Goal: Task Accomplishment & Management: Complete application form

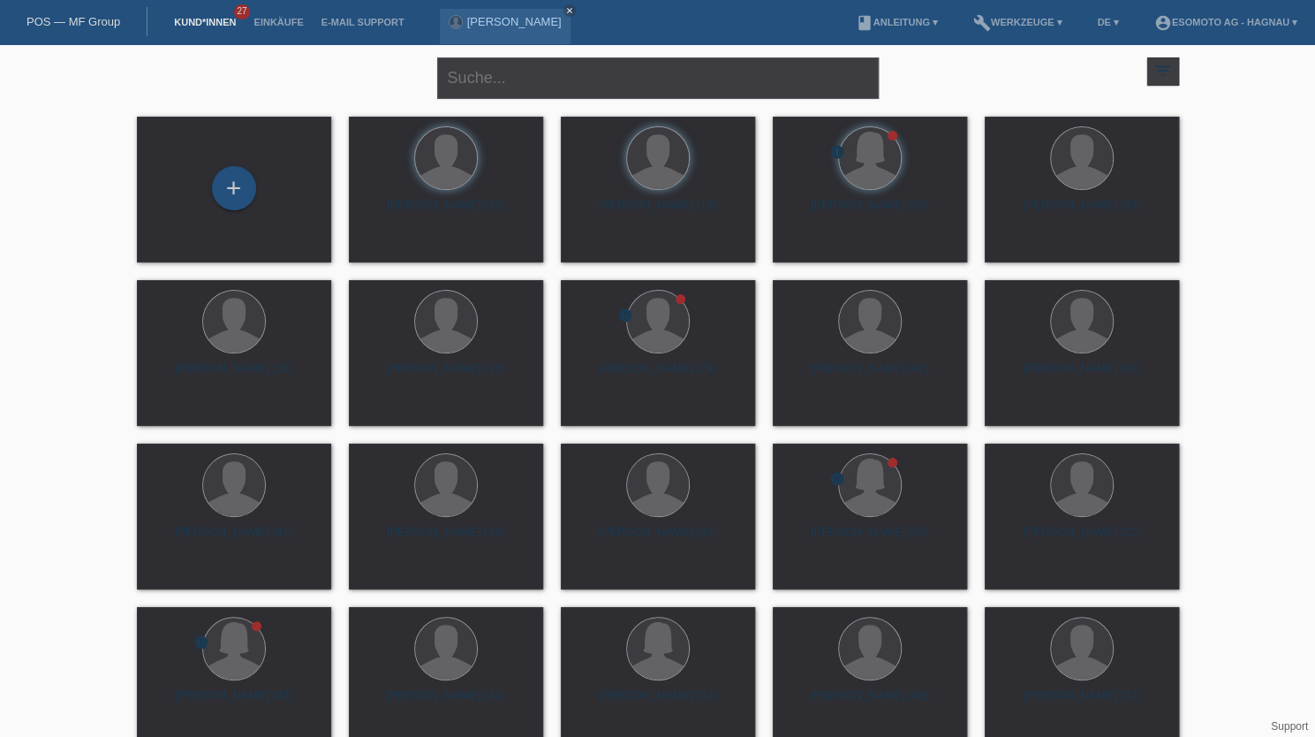
drag, startPoint x: 235, startPoint y: 195, endPoint x: 629, endPoint y: 276, distance: 402.2
click at [235, 195] on div "+" at bounding box center [234, 188] width 42 height 30
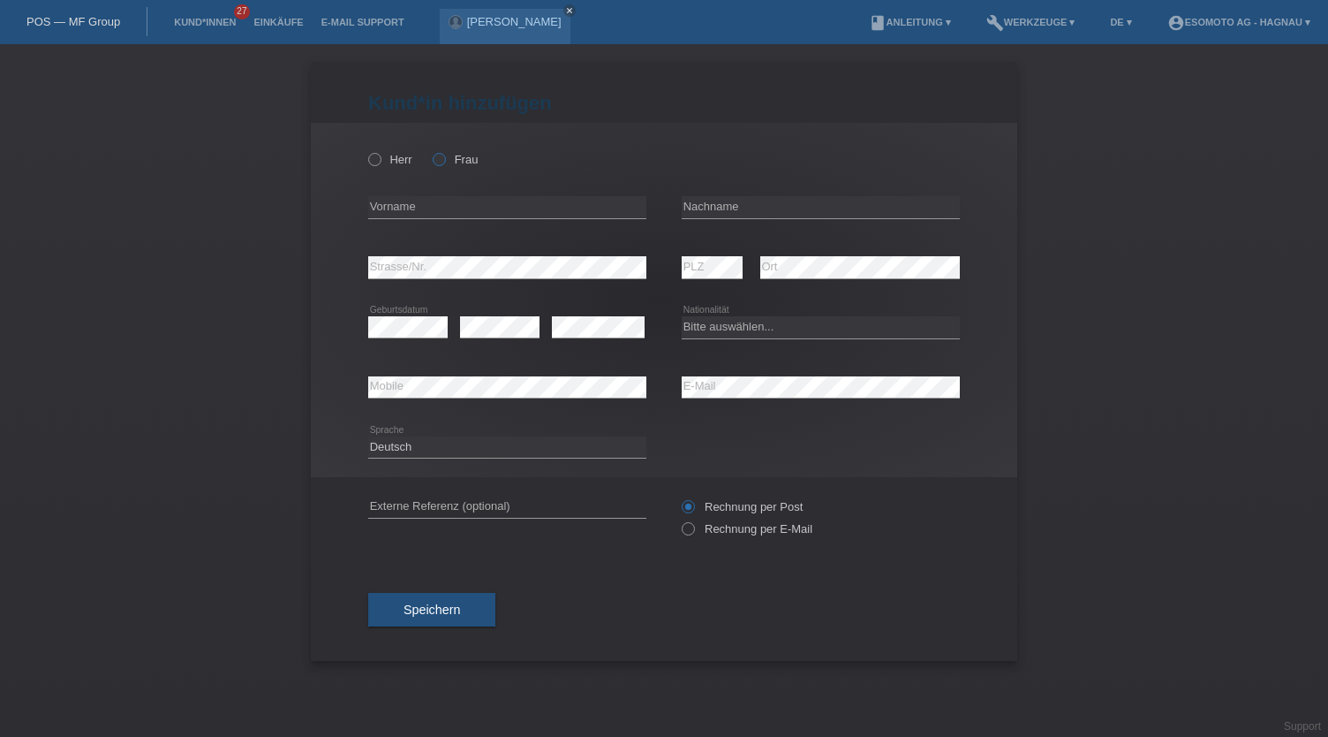
click at [446, 156] on label "Frau" at bounding box center [455, 159] width 45 height 13
click at [444, 156] on input "Frau" at bounding box center [438, 158] width 11 height 11
radio input "true"
click at [433, 209] on input "text" at bounding box center [507, 207] width 278 height 22
type input "Halima"
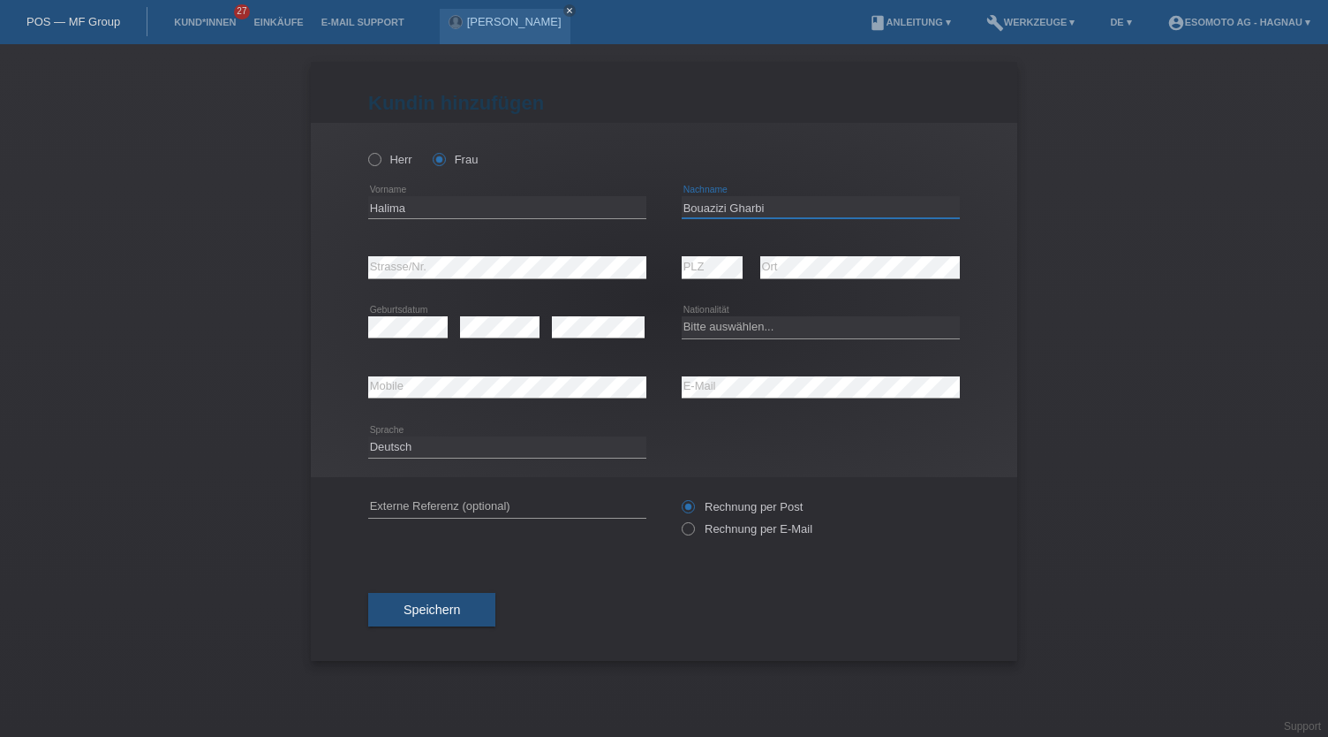
type input "Bouazizi Gharbi"
click at [750, 326] on select "Bitte auswählen... Schweiz Deutschland Liechtenstein Österreich ------------ Af…" at bounding box center [821, 326] width 278 height 21
select select "TN"
click at [682, 316] on select "Bitte auswählen... Schweiz Deutschland Liechtenstein Österreich ------------ Af…" at bounding box center [821, 326] width 278 height 21
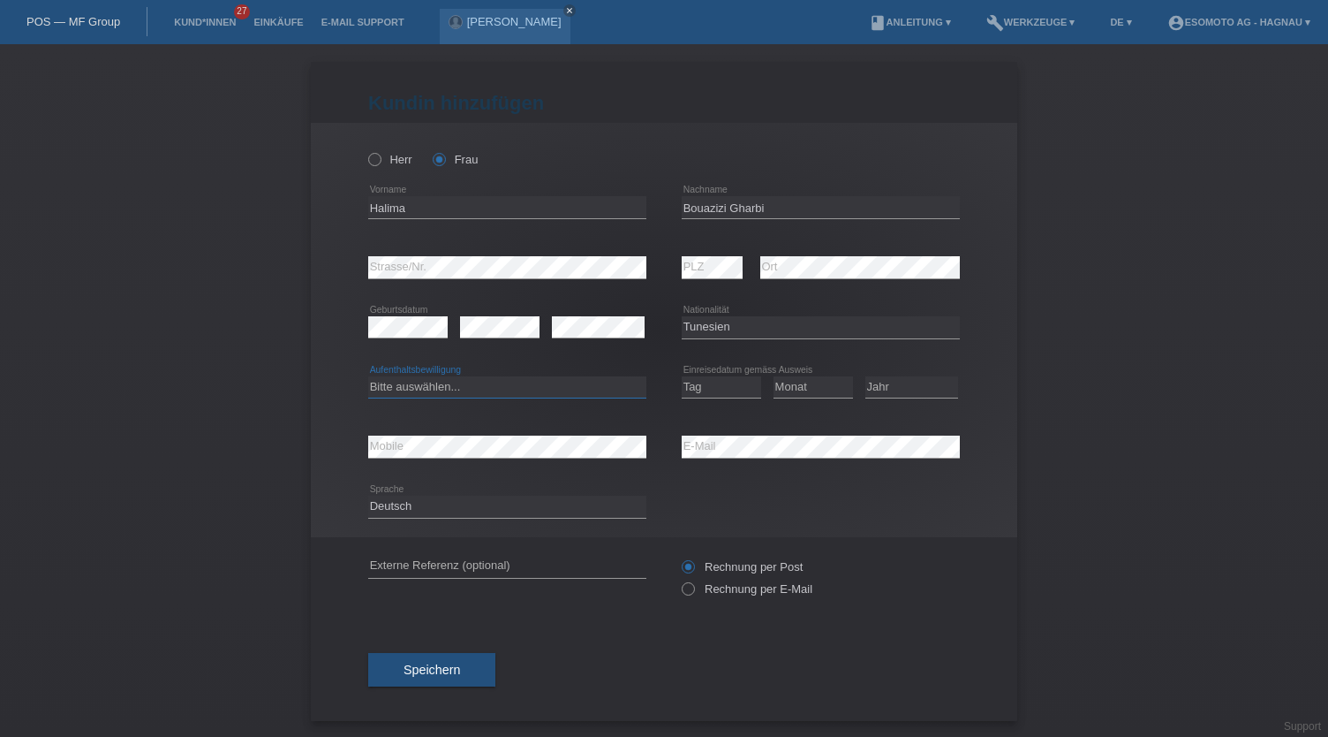
click at [493, 388] on select "Bitte auswählen... C B B - Flüchtlingsstatus Andere" at bounding box center [507, 386] width 278 height 21
select select "C"
click at [368, 376] on select "Bitte auswählen... C B B - Flüchtlingsstatus Andere" at bounding box center [507, 386] width 278 height 21
click at [716, 391] on select "Tag 01 02 03 04 05 06 07 08 09 10 11" at bounding box center [721, 386] width 79 height 21
select select "20"
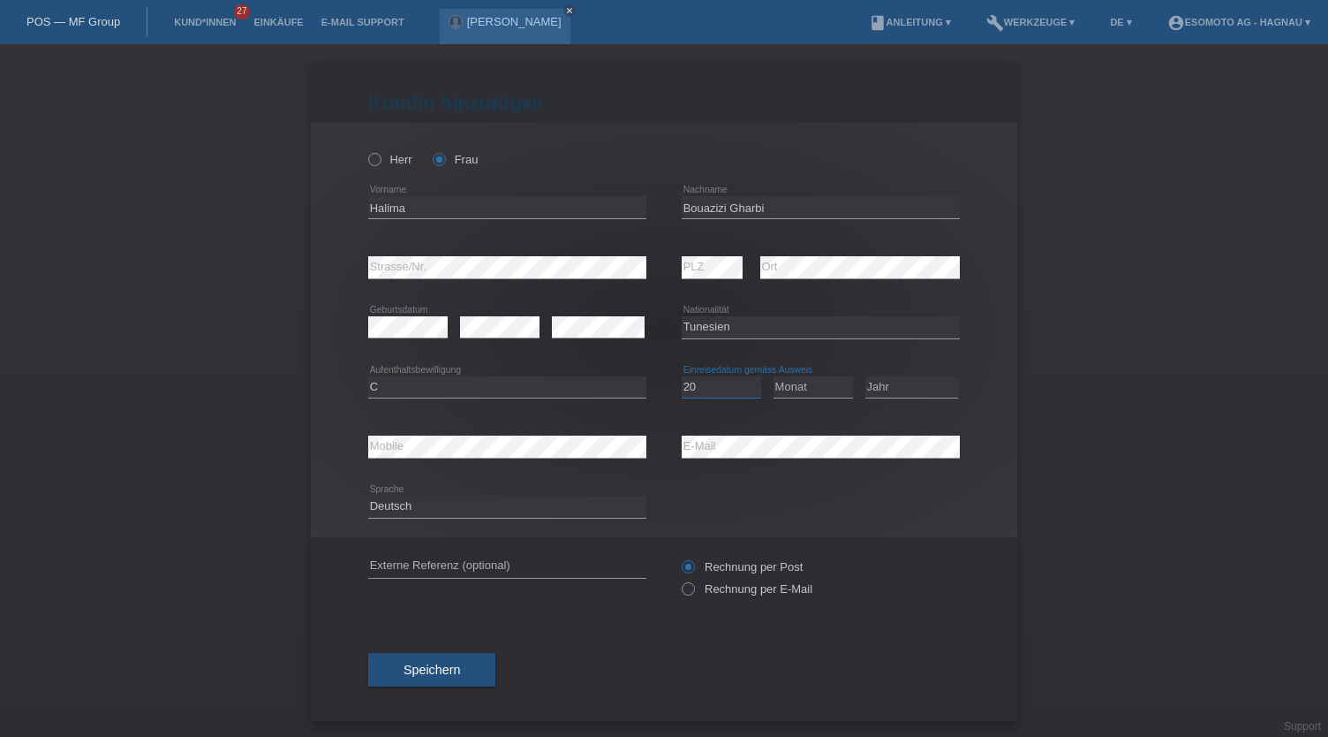
click at [682, 376] on select "Tag 01 02 03 04 05 06 07 08 09 10 11" at bounding box center [721, 386] width 79 height 21
click at [813, 390] on select "Monat 01 02 03 04 05 06 07 08 09 10 11" at bounding box center [813, 386] width 79 height 21
select select "11"
click at [774, 376] on select "Monat 01 02 03 04 05 06 07 08 09 10 11" at bounding box center [813, 386] width 79 height 21
click at [889, 383] on select "Jahr 2025 2024 2023 2022 2021 2020 2019 2018 2017 2016 2015 2014 2013 2012 2011…" at bounding box center [912, 386] width 93 height 21
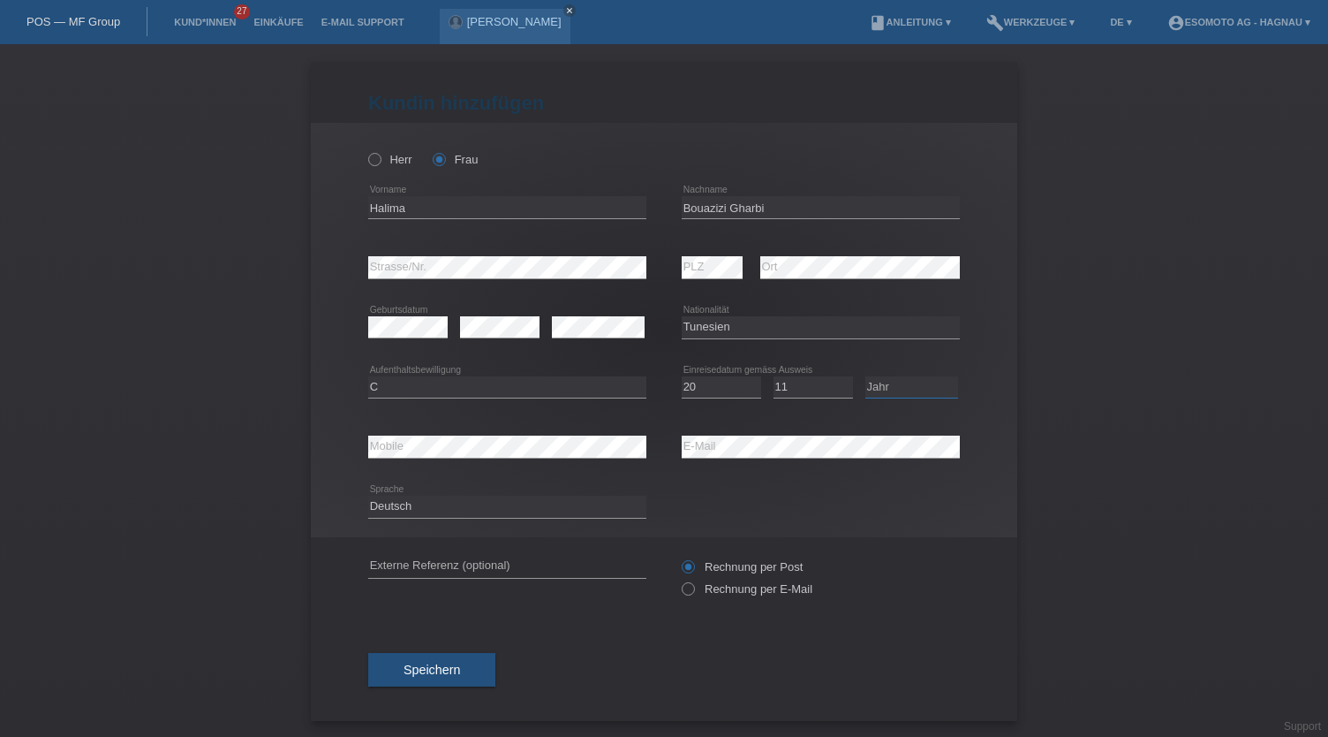
select select "2004"
click at [866, 376] on select "Jahr 2025 2024 2023 2022 2021 2020 2019 2018 2017 2016 2015 2014 2013 2012 2011…" at bounding box center [912, 386] width 93 height 21
click at [426, 669] on span "Speichern" at bounding box center [432, 669] width 57 height 14
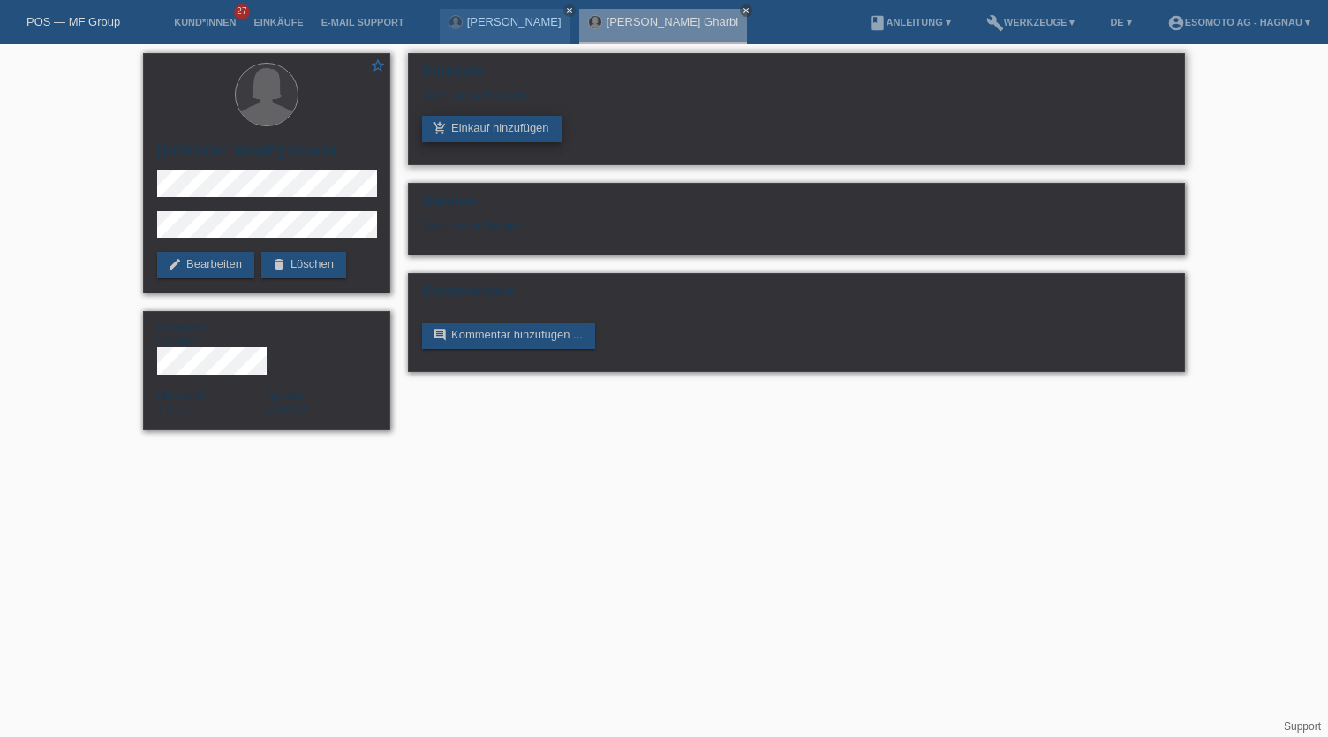
click at [495, 129] on link "add_shopping_cart Einkauf hinzufügen" at bounding box center [492, 129] width 140 height 26
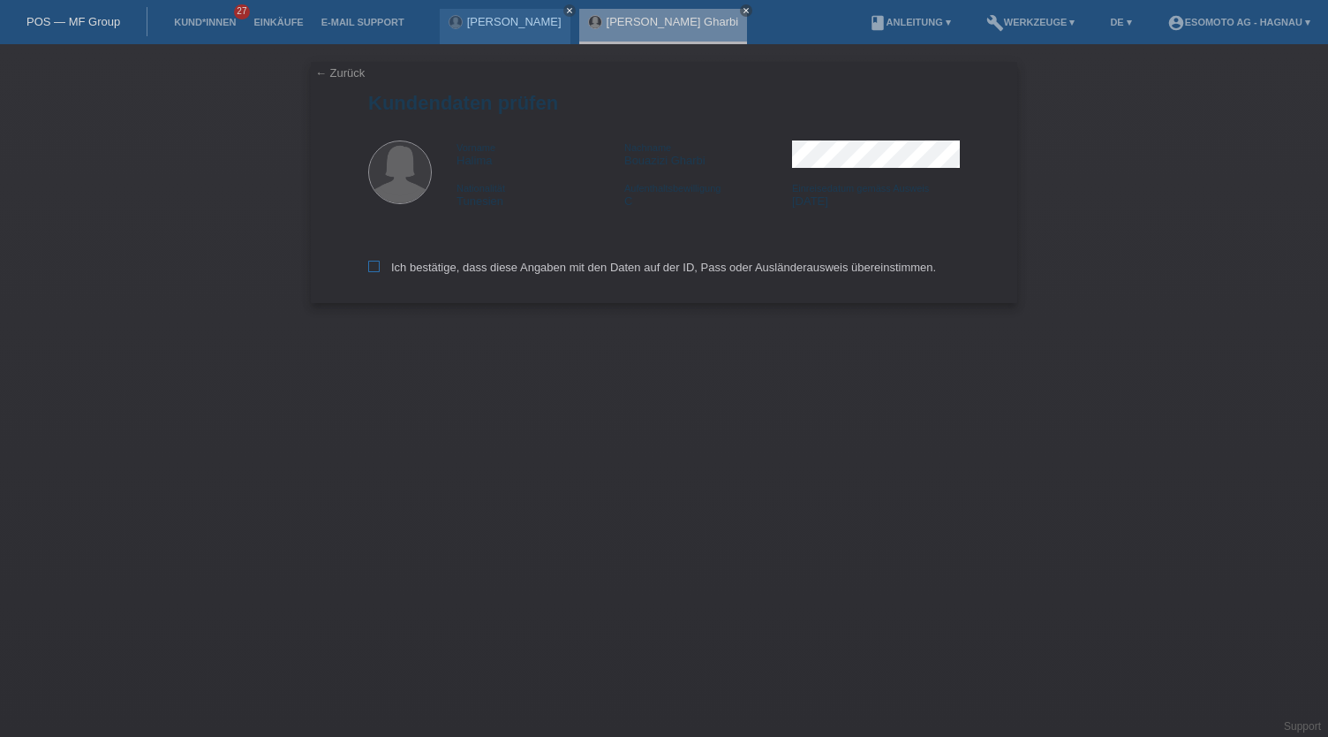
drag, startPoint x: 376, startPoint y: 255, endPoint x: 389, endPoint y: 262, distance: 14.2
click at [376, 255] on div "Ich bestätige, dass diese Angaben mit den Daten auf der ID, Pass oder Ausländer…" at bounding box center [664, 264] width 592 height 78
click at [394, 269] on label "Ich bestätige, dass diese Angaben mit den Daten auf der ID, Pass oder Ausländer…" at bounding box center [652, 267] width 568 height 13
click at [380, 269] on input "Ich bestätige, dass diese Angaben mit den Daten auf der ID, Pass oder Ausländer…" at bounding box center [373, 266] width 11 height 11
checkbox input "true"
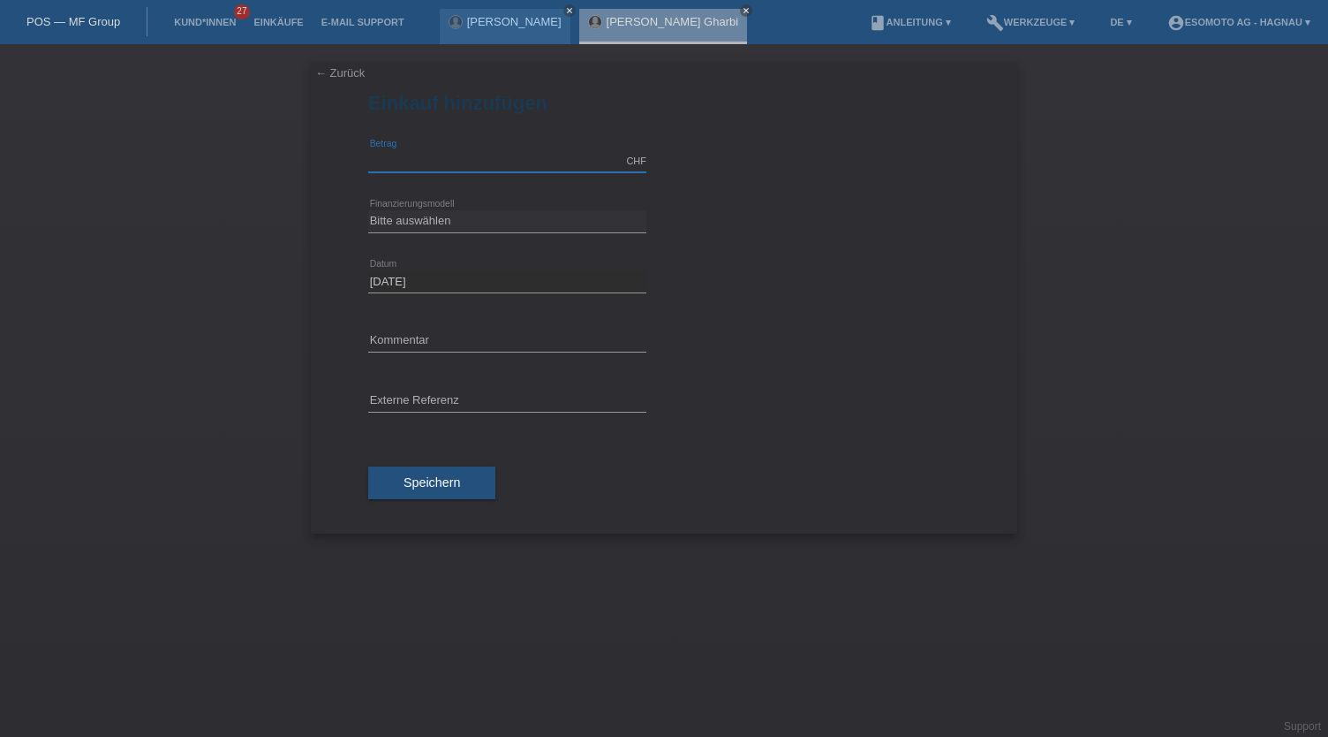
click at [435, 167] on input "text" at bounding box center [507, 161] width 278 height 22
type input "3000.00"
click at [442, 213] on select "Bitte auswählen Fixe Raten Kauf auf Rechnung mit Teilzahlungsoption" at bounding box center [507, 220] width 278 height 21
select select "69"
click at [368, 210] on select "Bitte auswählen Fixe Raten Kauf auf Rechnung mit Teilzahlungsoption" at bounding box center [507, 220] width 278 height 21
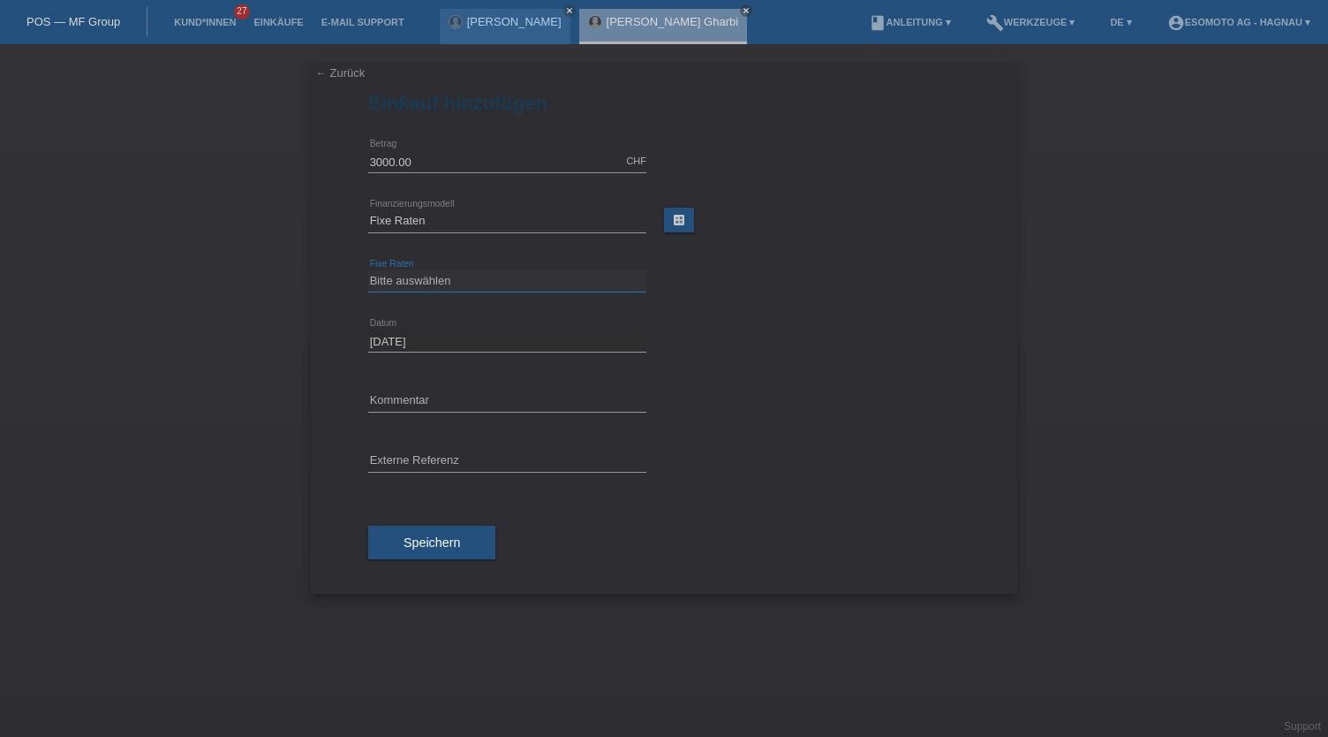
click at [443, 281] on select "Bitte auswählen 12 Raten 24 Raten 36 Raten 48 Raten" at bounding box center [507, 280] width 278 height 21
select select "139"
click at [368, 270] on select "Bitte auswählen 12 Raten 24 Raten 36 Raten 48 Raten" at bounding box center [507, 280] width 278 height 21
drag, startPoint x: 429, startPoint y: 533, endPoint x: 491, endPoint y: 526, distance: 62.3
click at [430, 535] on span "Speichern" at bounding box center [432, 542] width 57 height 14
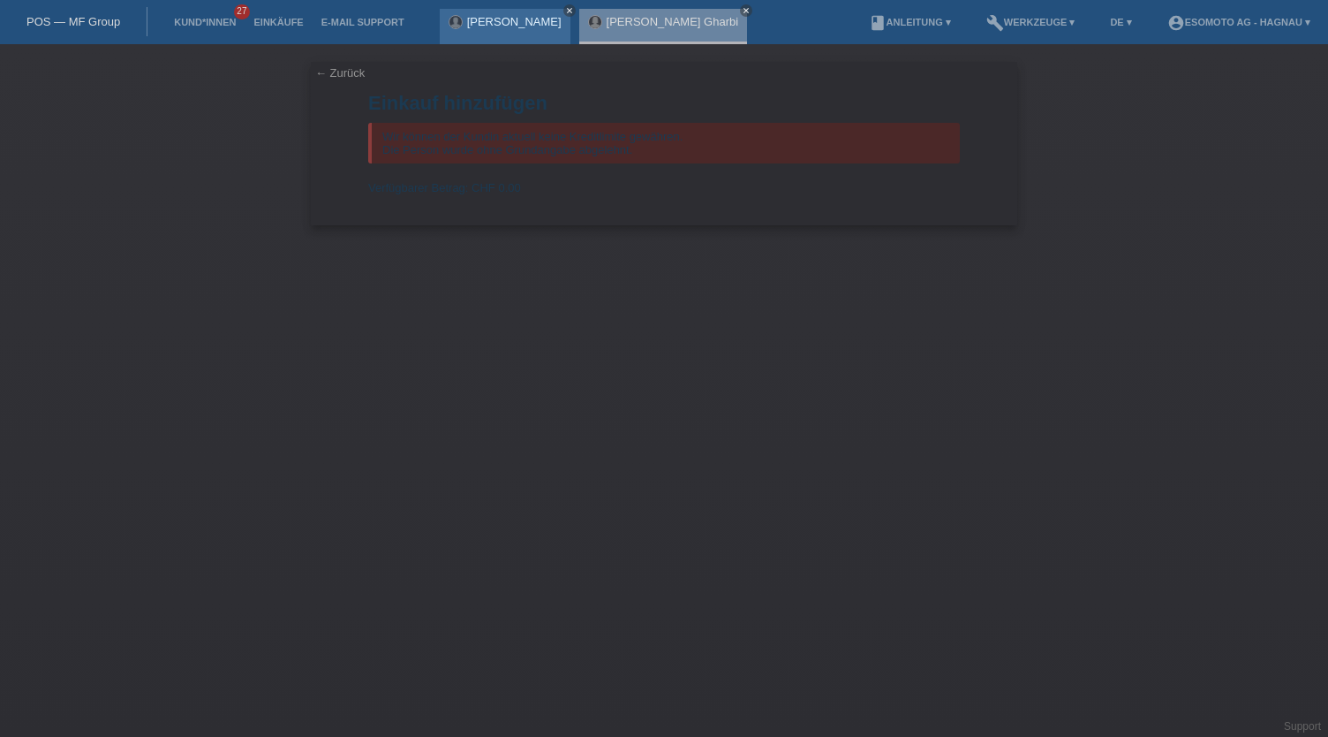
click at [565, 10] on icon "close" at bounding box center [569, 10] width 9 height 9
